Goal: Information Seeking & Learning: Check status

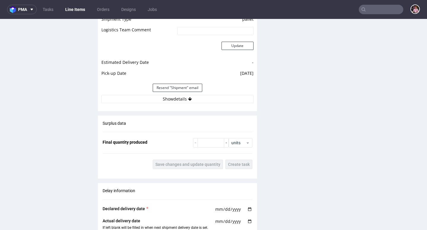
scroll to position [679, 0]
click at [180, 100] on button "Show details" at bounding box center [177, 99] width 152 height 8
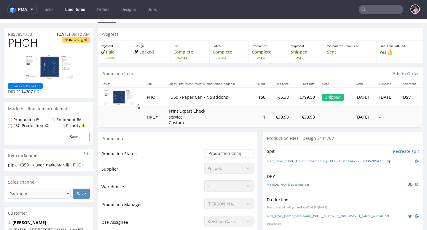
scroll to position [0, 0]
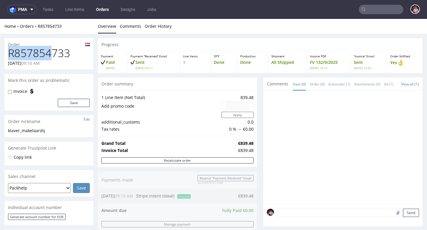
drag, startPoint x: 11, startPoint y: 49, endPoint x: 60, endPoint y: 51, distance: 48.6
click at [60, 51] on h1 "R857854733" at bounding box center [49, 53] width 82 height 12
click at [159, 119] on td at bounding box center [160, 114] width 119 height 7
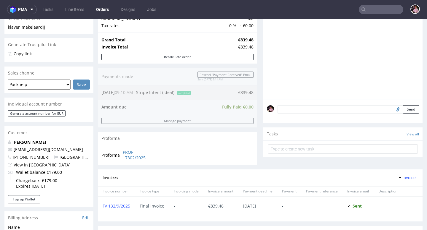
scroll to position [105, 0]
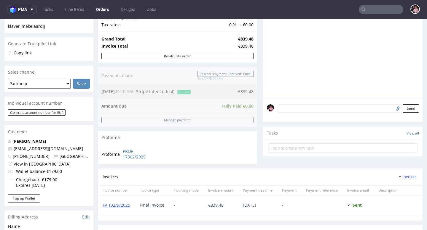
click at [35, 164] on link "View in [GEOGRAPHIC_DATA]" at bounding box center [42, 164] width 57 height 6
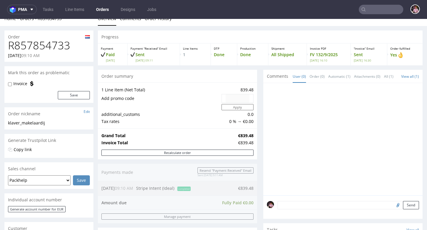
scroll to position [0, 0]
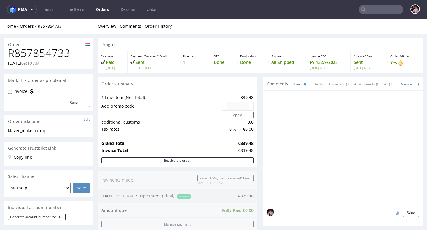
click at [44, 55] on h1 "R857854733" at bounding box center [49, 53] width 82 height 12
copy h1 "R857854733"
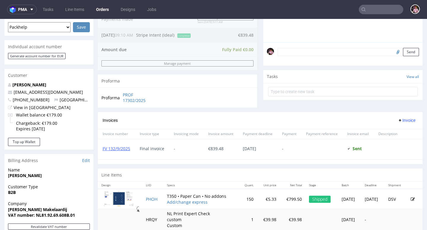
scroll to position [287, 0]
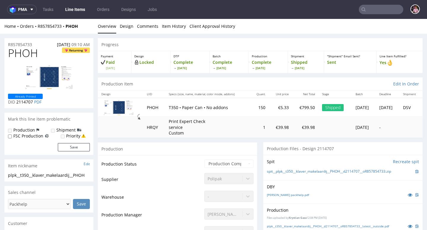
click at [41, 30] on div "Home Orders R857854733 PHOH Overview Design Comments Item History Client Approv…" at bounding box center [213, 26] width 427 height 15
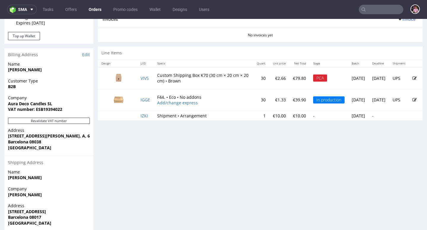
scroll to position [287, 0]
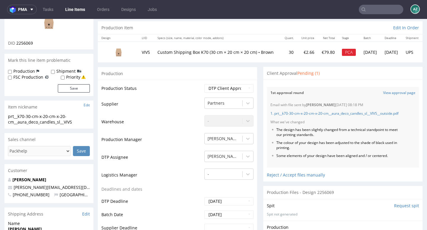
scroll to position [62, 0]
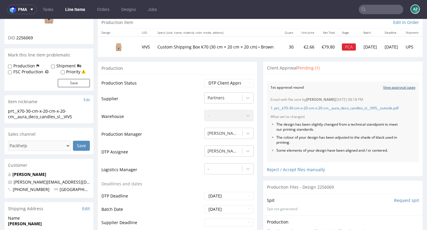
click at [395, 88] on link "View approval page" at bounding box center [399, 87] width 32 height 5
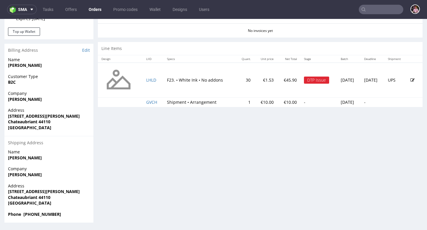
scroll to position [1, 0]
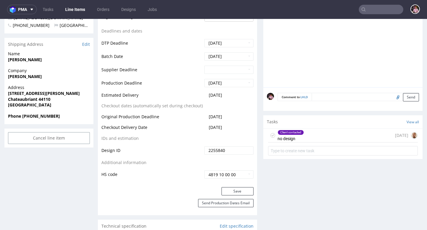
scroll to position [253, 0]
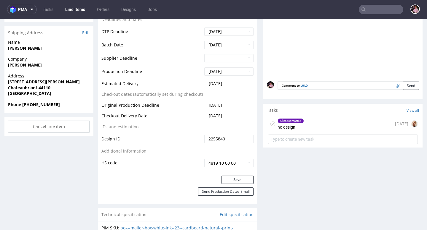
click at [344, 123] on div "Client contacted no design 6 days ago" at bounding box center [343, 124] width 150 height 14
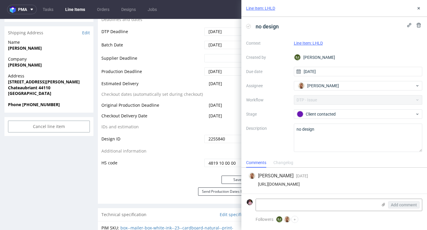
click at [354, 184] on div "https://app-eu1.hubspot.com/contacts/25600958/record/0-5/223696012530/" at bounding box center [333, 184] width 171 height 5
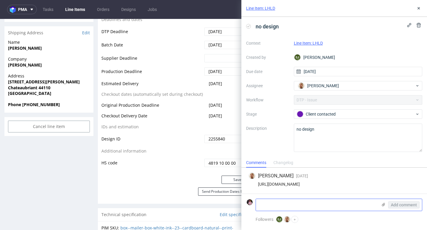
click at [284, 207] on textarea at bounding box center [316, 205] width 121 height 12
paste textarea "https://app-eu1.hubspot.com/contacts/25600958/record/0-5/227190044876"
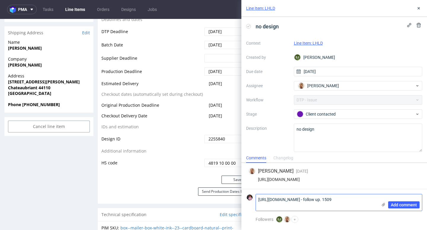
click at [317, 204] on textarea "https://app-eu1.hubspot.com/contacts/25600958/record/0-5/227190044876 - follow …" at bounding box center [316, 203] width 121 height 17
type textarea "https://app-eu1.hubspot.com/contacts/25600958/record/0-5/227190044876 - follow …"
click at [401, 206] on span "Add comment" at bounding box center [403, 205] width 26 height 4
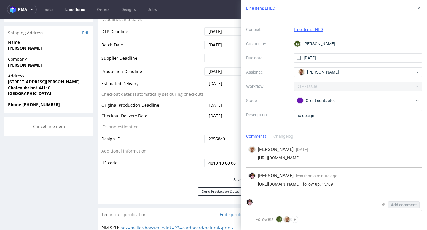
scroll to position [28, 0]
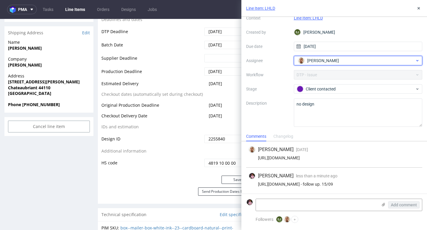
click at [338, 58] on span "Bartłomiej Leśniczuk" at bounding box center [323, 61] width 32 height 6
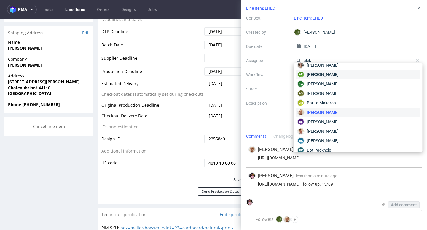
scroll to position [0, 0]
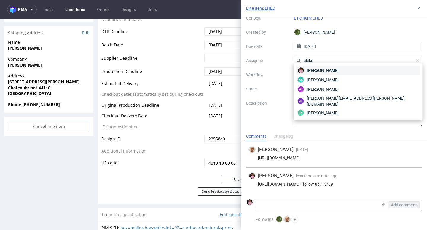
type input "aleks"
click at [329, 70] on span "Aleks Ziemkowski" at bounding box center [323, 71] width 32 height 6
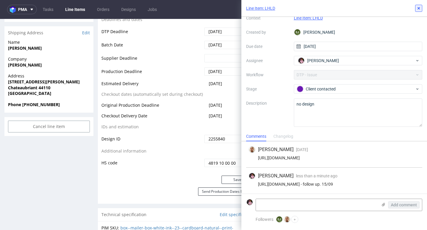
click at [418, 9] on icon at bounding box center [418, 8] width 5 height 5
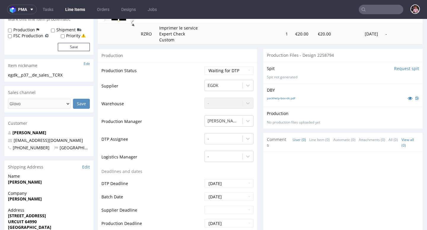
scroll to position [8, 0]
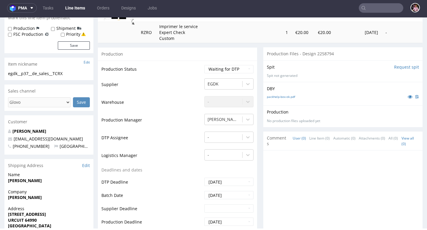
click at [383, 8] on input "text" at bounding box center [380, 7] width 44 height 9
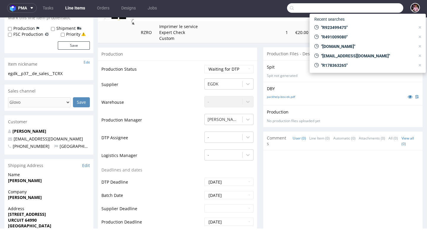
paste input "R318879573"
type input "R318879573"
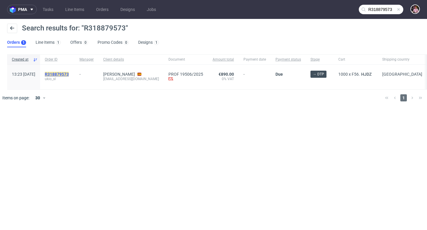
click at [60, 75] on mark "R318879573" at bounding box center [57, 74] width 24 height 5
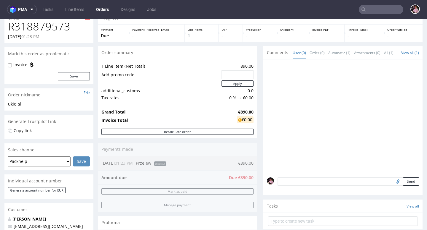
scroll to position [26, 0]
drag, startPoint x: 102, startPoint y: 165, endPoint x: 107, endPoint y: 165, distance: 5.3
click at [105, 165] on div "Order summary 1 Line Item (Net Total) 890.00 Add promo code Apply additional_cu…" at bounding box center [177, 151] width 159 height 208
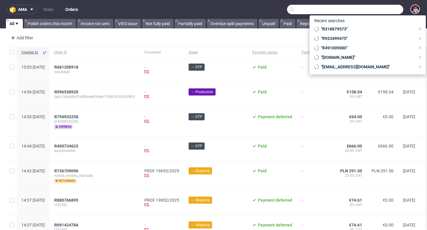
click at [370, 11] on input "text" at bounding box center [345, 9] width 116 height 9
paste input "office.management@financial.com"
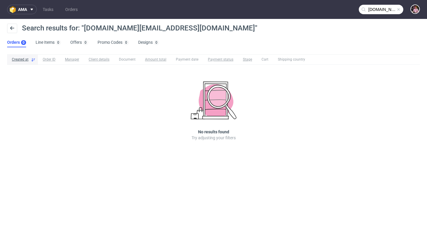
click at [376, 7] on input "office.management@financial.com" at bounding box center [380, 9] width 44 height 9
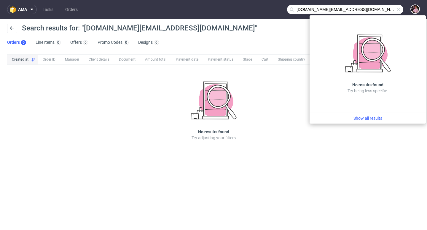
drag, startPoint x: 335, startPoint y: 7, endPoint x: 288, endPoint y: 7, distance: 47.4
click at [288, 7] on input "office.management@financial.com" at bounding box center [345, 9] width 116 height 9
drag, startPoint x: 335, startPoint y: 10, endPoint x: 297, endPoint y: 9, distance: 38.5
click at [297, 9] on input "office.management@financial.com" at bounding box center [345, 9] width 116 height 9
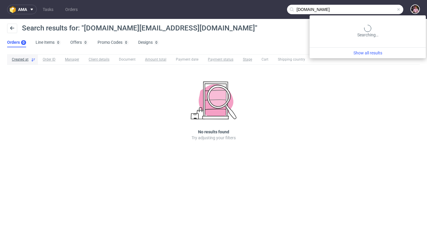
type input "financial.com"
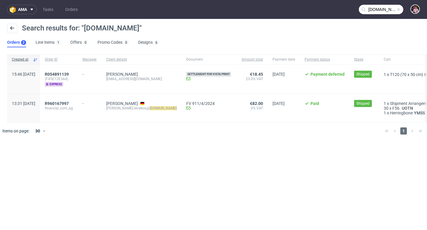
scroll to position [0, 1]
click at [136, 102] on link "Ioanna Levakou" at bounding box center [121, 103] width 32 height 5
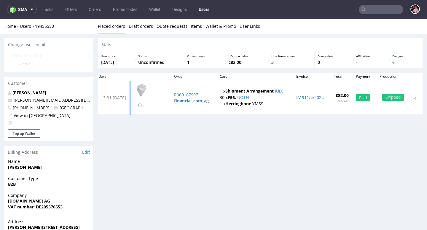
scroll to position [9, 0]
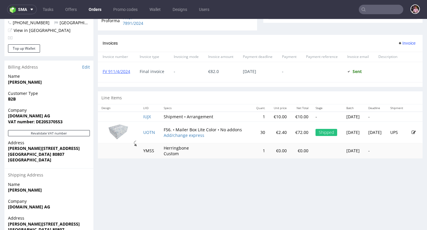
scroll to position [250, 0]
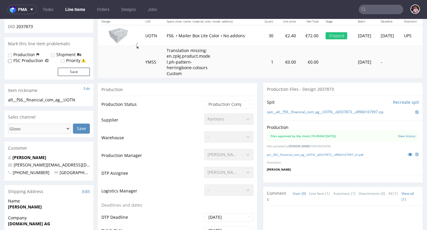
scroll to position [83, 0]
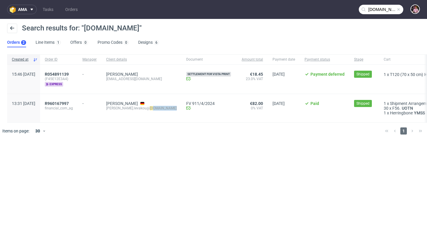
drag, startPoint x: 152, startPoint y: 109, endPoint x: 173, endPoint y: 109, distance: 20.7
click at [173, 109] on div "Ioanna Levakou ioanna.levakou@ financial.com" at bounding box center [141, 108] width 80 height 28
click at [245, 116] on div "€82.00 0% VAT" at bounding box center [252, 108] width 31 height 28
click at [397, 9] on span at bounding box center [398, 9] width 5 height 5
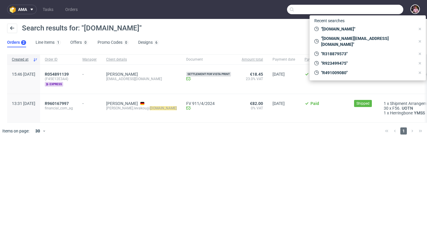
click at [380, 11] on input "text" at bounding box center [345, 9] width 116 height 9
paste input "R682366773"
type input "R682366773"
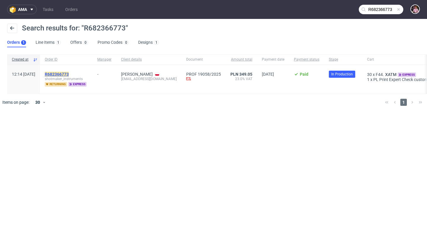
click at [69, 73] on mark "R682366773" at bounding box center [57, 74] width 24 height 5
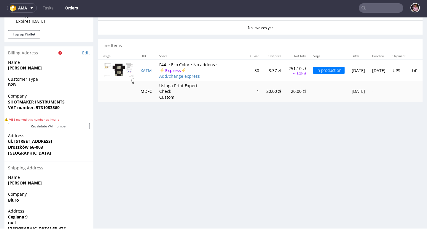
scroll to position [277, 0]
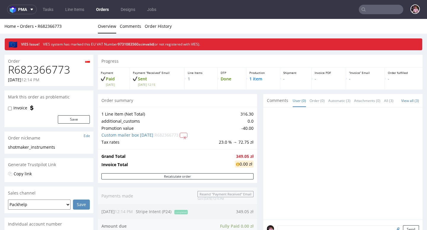
click at [378, 10] on input "text" at bounding box center [380, 9] width 44 height 9
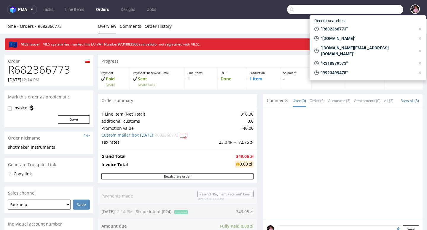
paste input "R199700101"
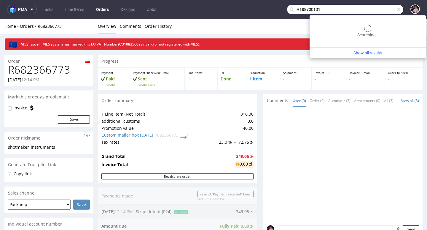
type input "R199700101"
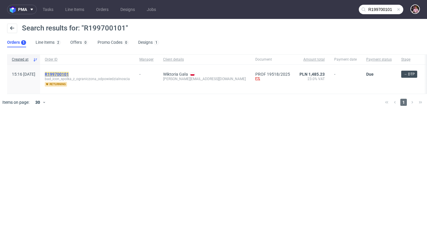
click at [69, 75] on mark "R199700101" at bounding box center [57, 74] width 24 height 5
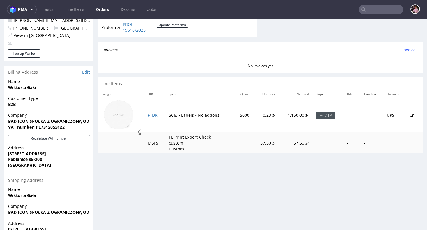
scroll to position [239, 0]
click at [387, 13] on input "text" at bounding box center [380, 9] width 44 height 9
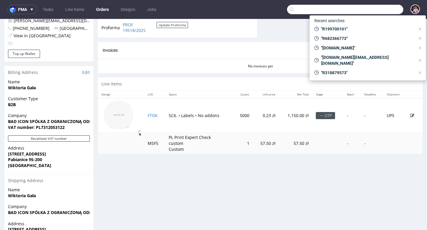
paste input "R598316221"
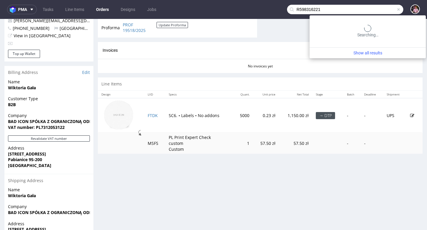
type input "R598316221"
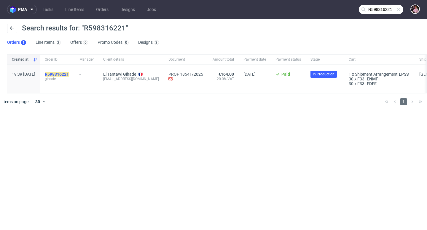
click at [69, 74] on mark "R598316221" at bounding box center [57, 74] width 24 height 5
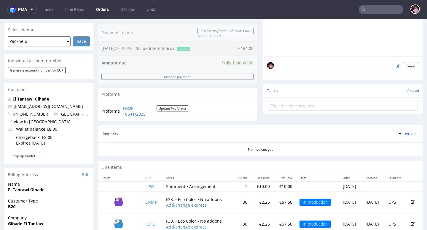
scroll to position [167, 0]
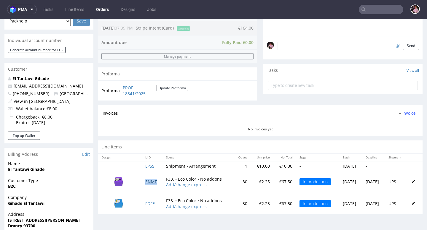
click at [146, 182] on link "ENMF" at bounding box center [151, 182] width 12 height 6
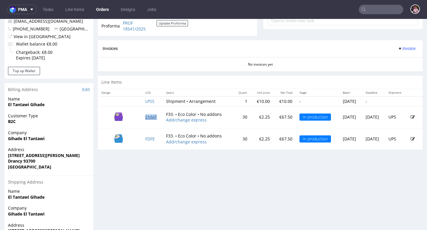
scroll to position [233, 0]
drag, startPoint x: 37, startPoint y: 163, endPoint x: 18, endPoint y: 163, distance: 18.7
click at [18, 163] on span "Drancy 93700" at bounding box center [49, 161] width 82 height 6
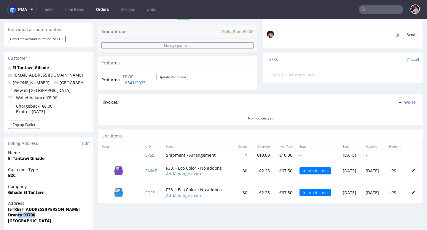
scroll to position [147, 0]
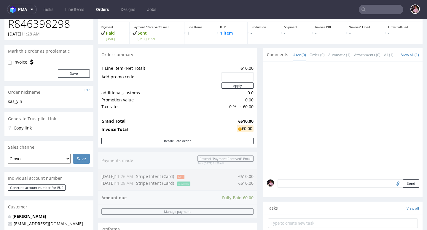
scroll to position [33, 0]
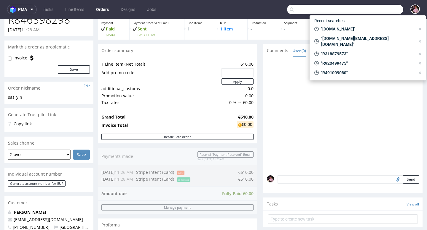
click at [382, 12] on input "text" at bounding box center [345, 9] width 116 height 9
paste input "[EMAIL_ADDRESS][DOMAIN_NAME]"
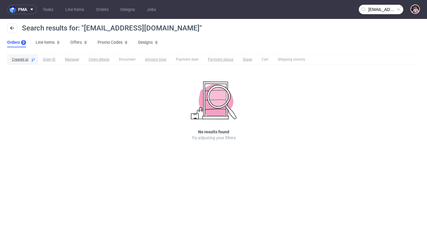
click at [372, 14] on nav "pma Tasks Line Items Orders Designs Jobs valentine.posement@gmail.com" at bounding box center [213, 9] width 427 height 19
click at [372, 12] on input "valentine.posement@gmail.com" at bounding box center [380, 9] width 44 height 9
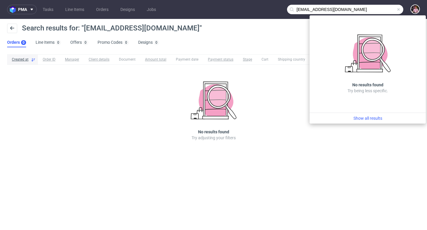
drag, startPoint x: 372, startPoint y: 7, endPoint x: 284, endPoint y: 7, distance: 88.3
click at [284, 7] on nav "pma Tasks Line Items Orders Designs Jobs valentine.posement@gmail.com" at bounding box center [213, 9] width 427 height 19
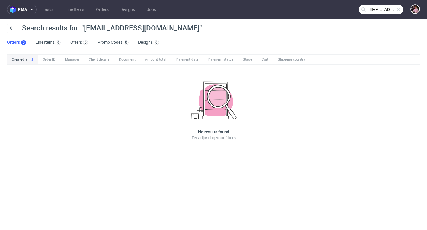
paste input "Posément Couleurs"
click at [388, 7] on input "Posément Couleurs" at bounding box center [380, 9] width 44 height 9
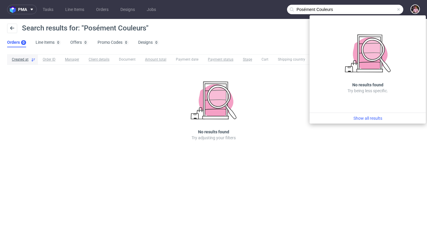
click at [318, 8] on input "Posément Couleurs" at bounding box center [345, 9] width 116 height 9
click at [315, 9] on input "Posément Couleurs" at bounding box center [345, 9] width 116 height 9
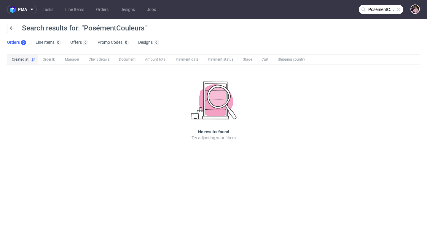
click at [385, 9] on input "PosémentCouleurs" at bounding box center [380, 9] width 44 height 9
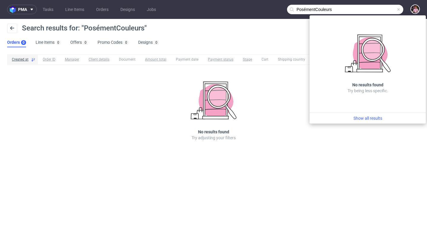
drag, startPoint x: 361, startPoint y: 7, endPoint x: 317, endPoint y: 8, distance: 43.3
click at [317, 8] on input "PosémentCouleurs" at bounding box center [345, 9] width 116 height 9
click at [348, 15] on nav "pma Tasks Line Items Orders Designs Jobs PosémentCouleurs" at bounding box center [213, 9] width 427 height 19
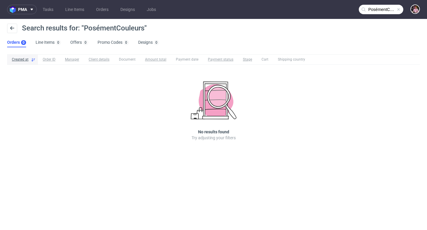
click at [397, 14] on input "PosémentCouleurs" at bounding box center [380, 9] width 44 height 9
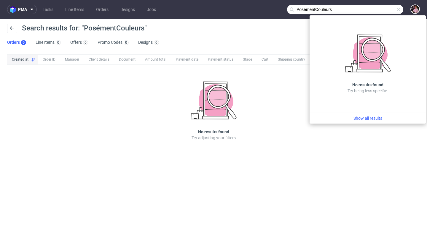
drag, startPoint x: 354, startPoint y: 7, endPoint x: 317, endPoint y: 7, distance: 37.0
click at [317, 7] on input "PosémentCouleurs" at bounding box center [345, 9] width 116 height 9
click at [340, 7] on input "PosémentCouleurs" at bounding box center [345, 9] width 116 height 9
drag, startPoint x: 349, startPoint y: 9, endPoint x: 271, endPoint y: 9, distance: 77.9
click at [271, 9] on nav "pma Tasks Line Items Orders Designs Jobs PosémentCouleurs" at bounding box center [213, 9] width 427 height 19
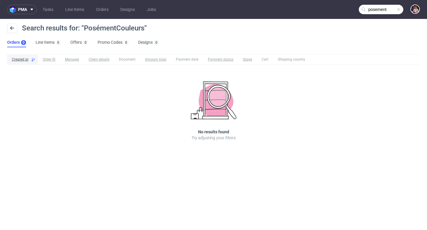
type input "posement"
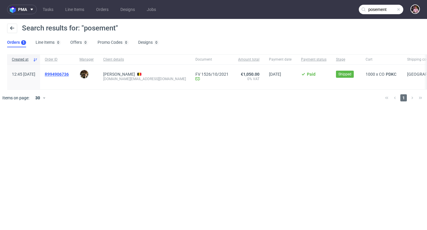
click at [69, 74] on span "R994906736" at bounding box center [57, 74] width 24 height 5
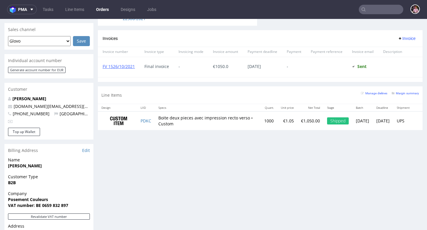
scroll to position [250, 0]
drag, startPoint x: 51, startPoint y: 190, endPoint x: 8, endPoint y: 192, distance: 43.3
click at [7, 192] on div "Company Posement Couleurs VAT number: BE 0659 832 897" at bounding box center [48, 202] width 89 height 23
click at [81, 191] on span "Company" at bounding box center [49, 194] width 82 height 6
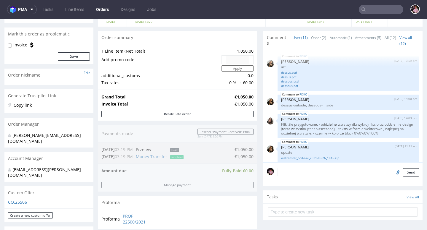
scroll to position [0, 0]
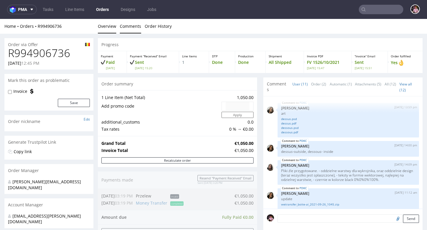
click at [126, 28] on link "Comments" at bounding box center [130, 26] width 21 height 15
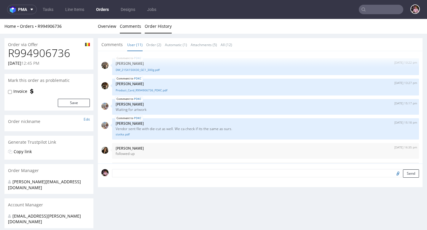
click at [149, 27] on link "Order History" at bounding box center [158, 26] width 27 height 15
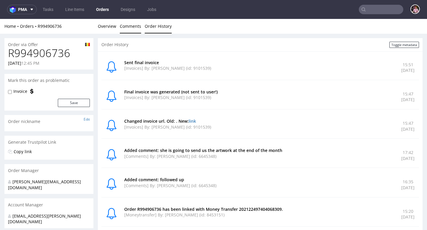
click at [129, 27] on link "Comments" at bounding box center [130, 26] width 21 height 15
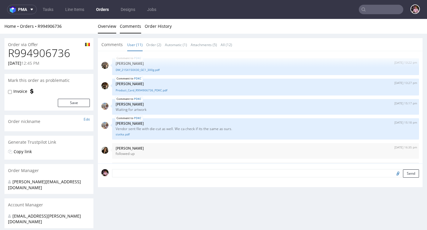
click at [103, 28] on link "Overview" at bounding box center [107, 26] width 18 height 15
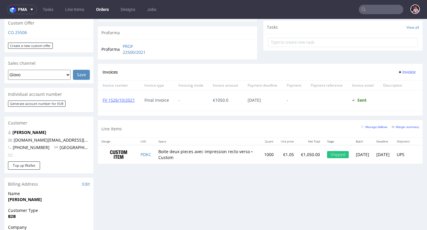
scroll to position [217, 0]
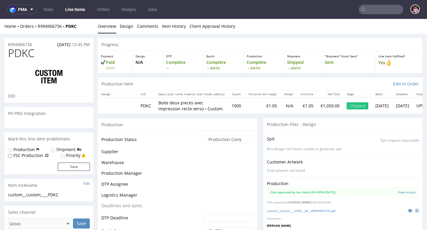
scroll to position [148, 0]
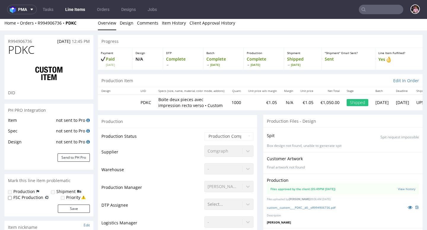
select select "done"
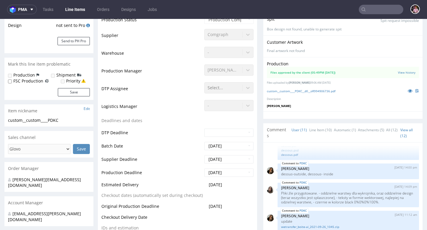
scroll to position [120, 0]
click at [330, 92] on link "custom__custom____PDKC__d0__oR994906736.pdf" at bounding box center [301, 91] width 68 height 4
click at [383, 11] on input "text" at bounding box center [380, 9] width 44 height 9
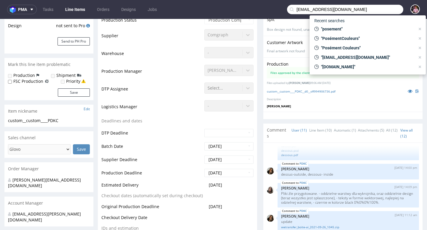
type input "ahmedberradia@gmail.com"
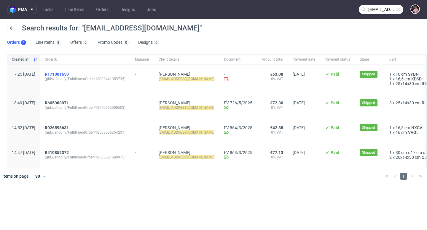
click at [69, 73] on span "R171001650" at bounding box center [57, 74] width 24 height 5
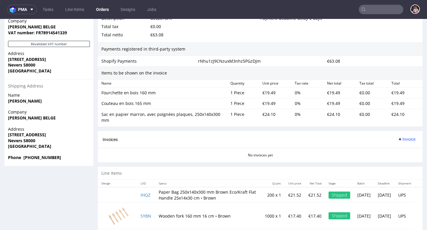
scroll to position [266, 0]
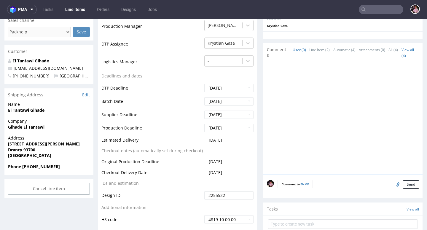
scroll to position [173, 0]
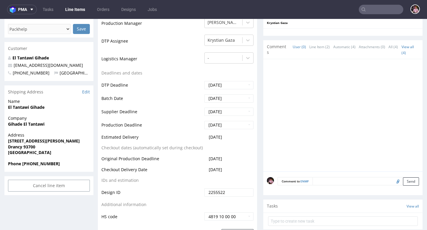
drag, startPoint x: 237, startPoint y: 136, endPoint x: 156, endPoint y: 136, distance: 81.2
click at [156, 136] on tr "Estimated Delivery [DATE]" at bounding box center [177, 139] width 152 height 11
click at [239, 145] on td "[DATE]" at bounding box center [228, 139] width 51 height 11
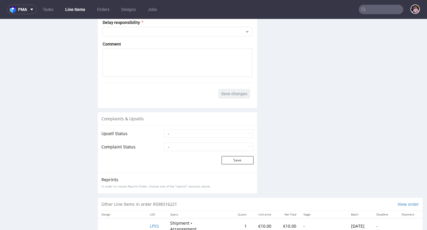
scroll to position [855, 0]
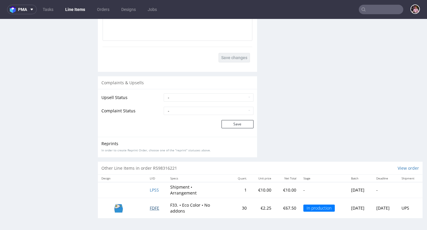
click at [151, 208] on span "FDFE" at bounding box center [154, 209] width 9 height 6
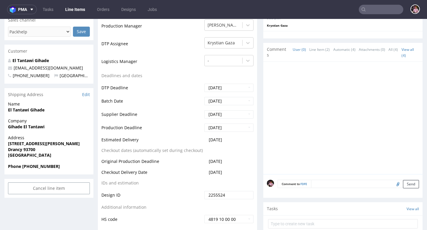
scroll to position [171, 0]
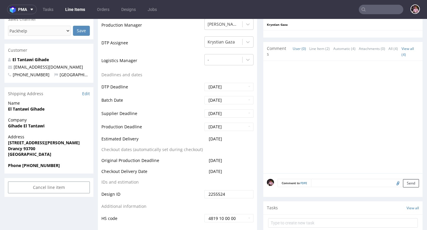
drag, startPoint x: 230, startPoint y: 141, endPoint x: 195, endPoint y: 141, distance: 35.3
click at [216, 141] on td "[DATE]" at bounding box center [228, 141] width 51 height 11
click at [236, 145] on td "[DATE]" at bounding box center [228, 141] width 51 height 11
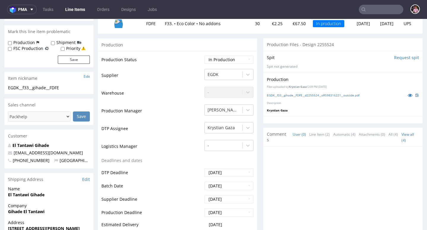
scroll to position [0, 0]
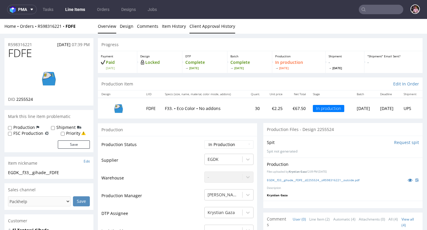
click at [203, 26] on link "Client Approval History" at bounding box center [212, 26] width 46 height 15
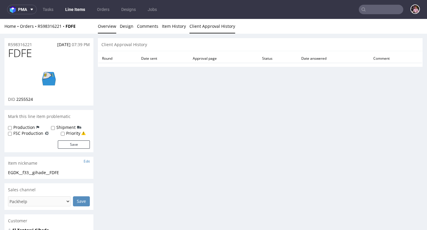
click at [110, 28] on link "Overview" at bounding box center [107, 26] width 18 height 15
